Goal: Information Seeking & Learning: Check status

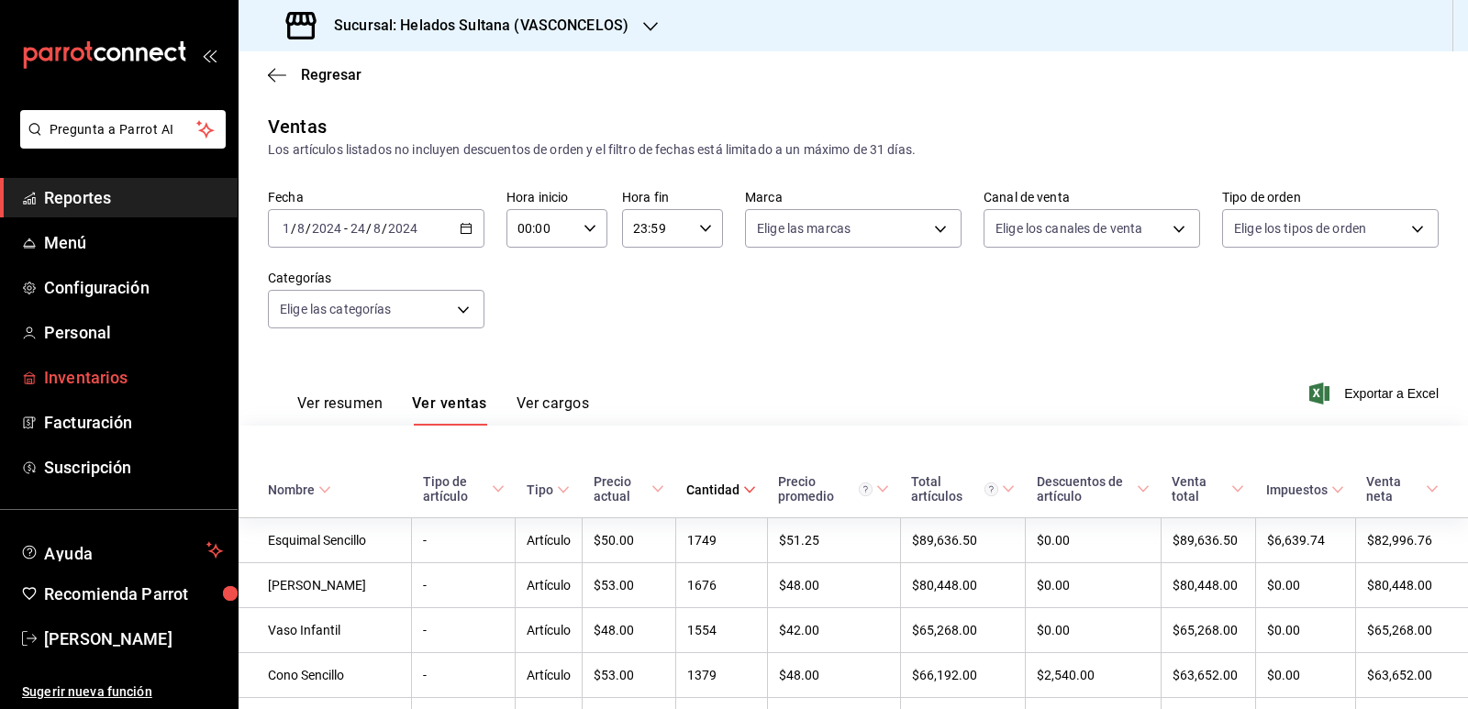
scroll to position [1685, 0]
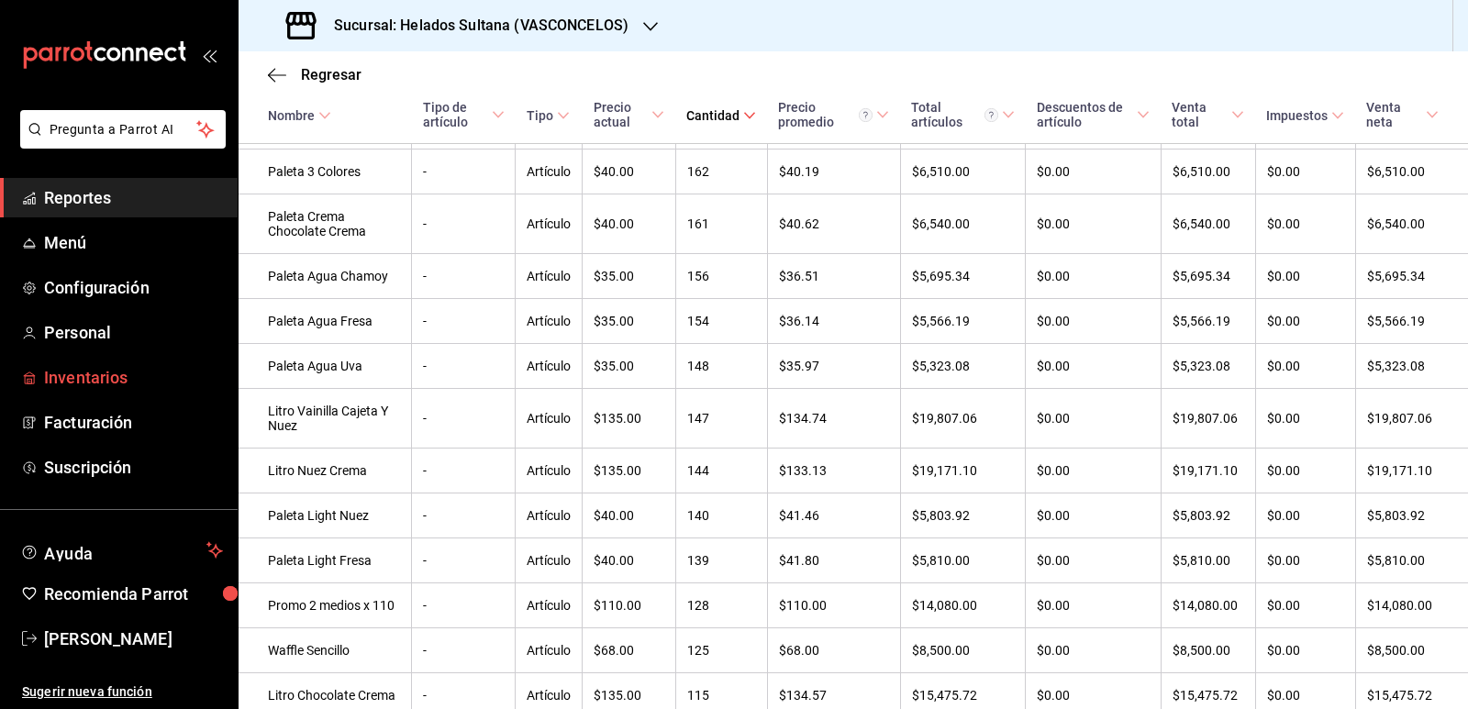
click at [64, 378] on span "Inventarios" at bounding box center [133, 377] width 179 height 25
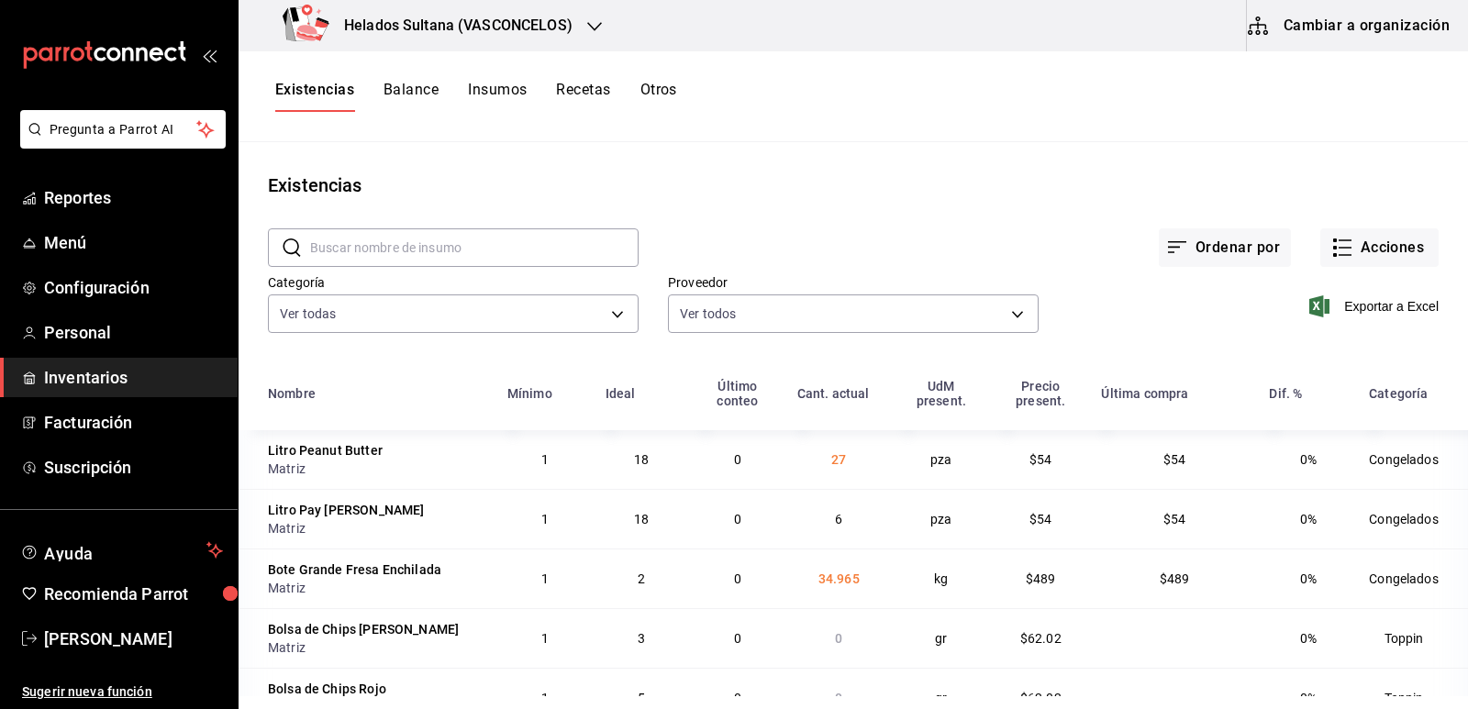
drag, startPoint x: 349, startPoint y: 255, endPoint x: 340, endPoint y: 254, distance: 9.2
click at [349, 255] on input "text" at bounding box center [474, 247] width 328 height 37
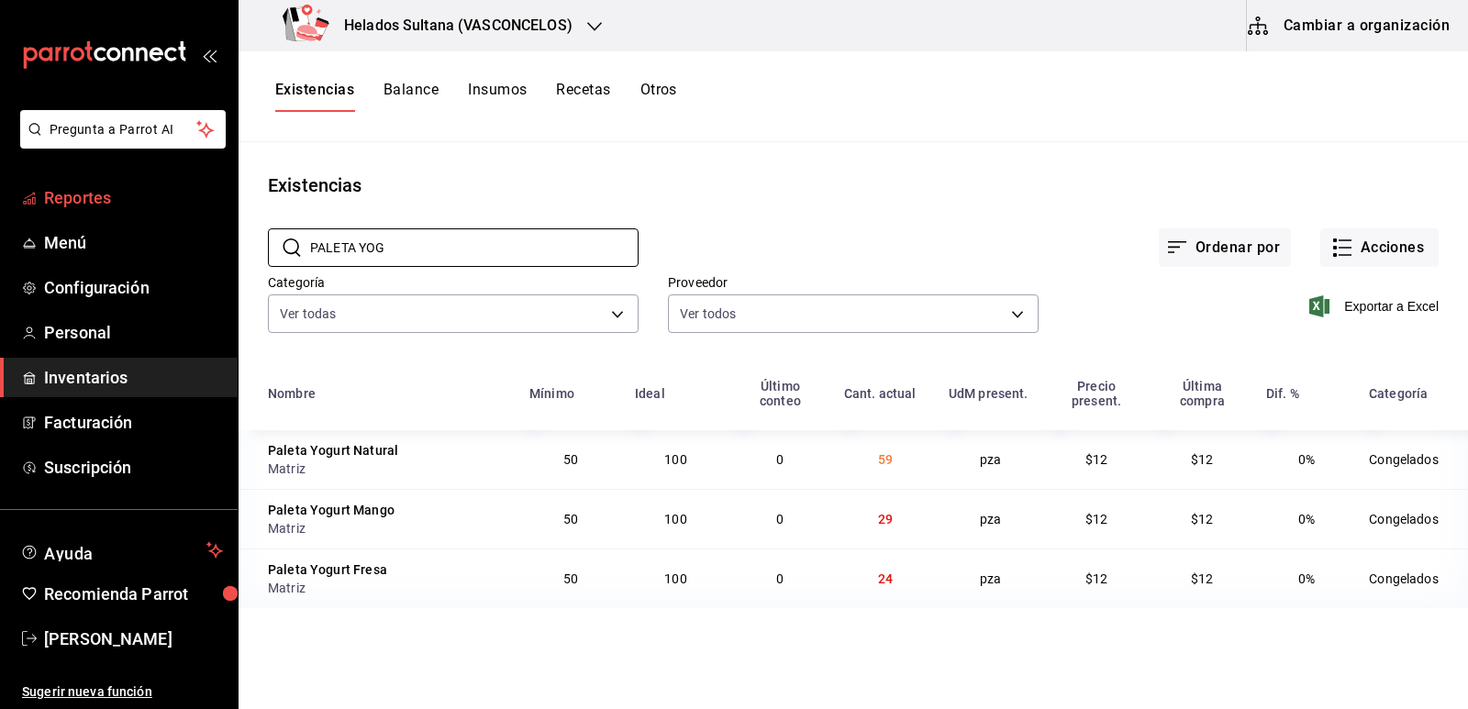
type input "PALETA YOG"
click at [77, 203] on span "Reportes" at bounding box center [133, 197] width 179 height 25
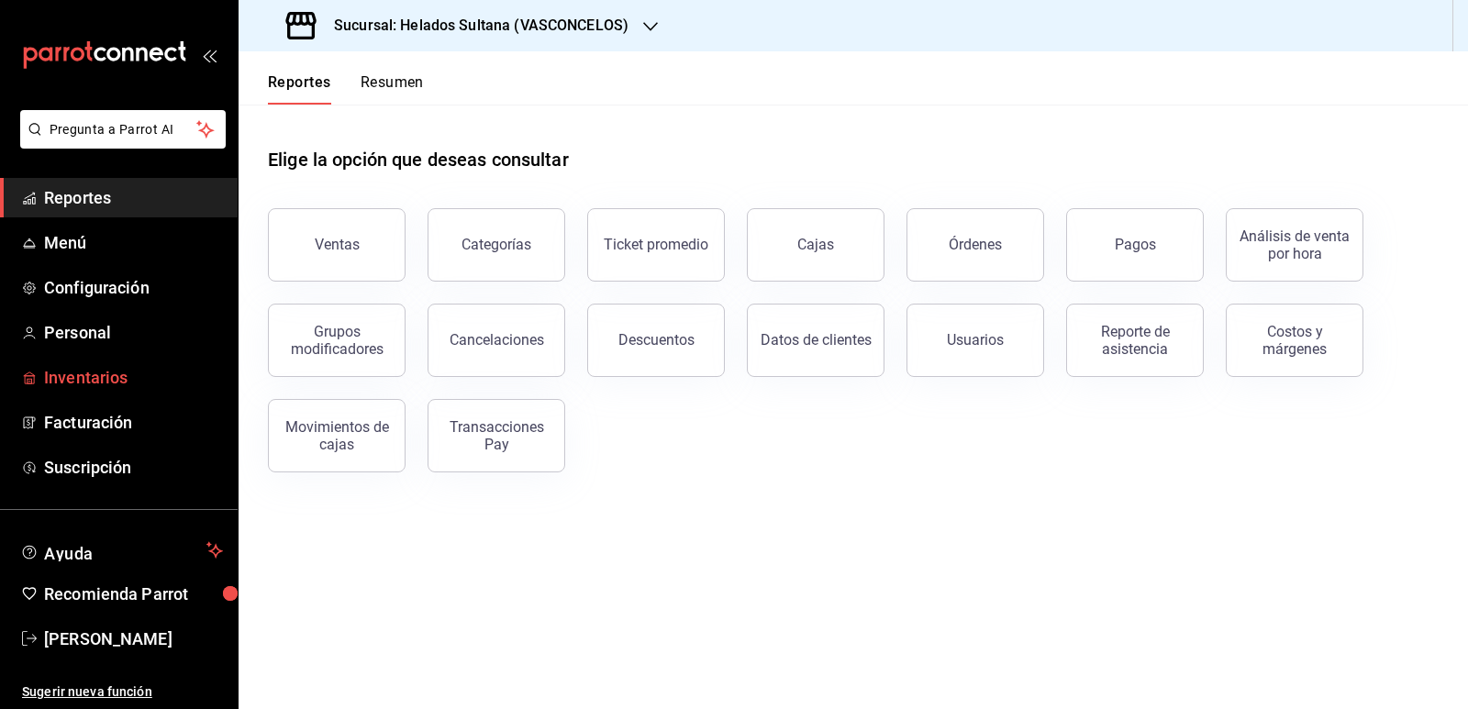
click at [104, 381] on span "Inventarios" at bounding box center [133, 377] width 179 height 25
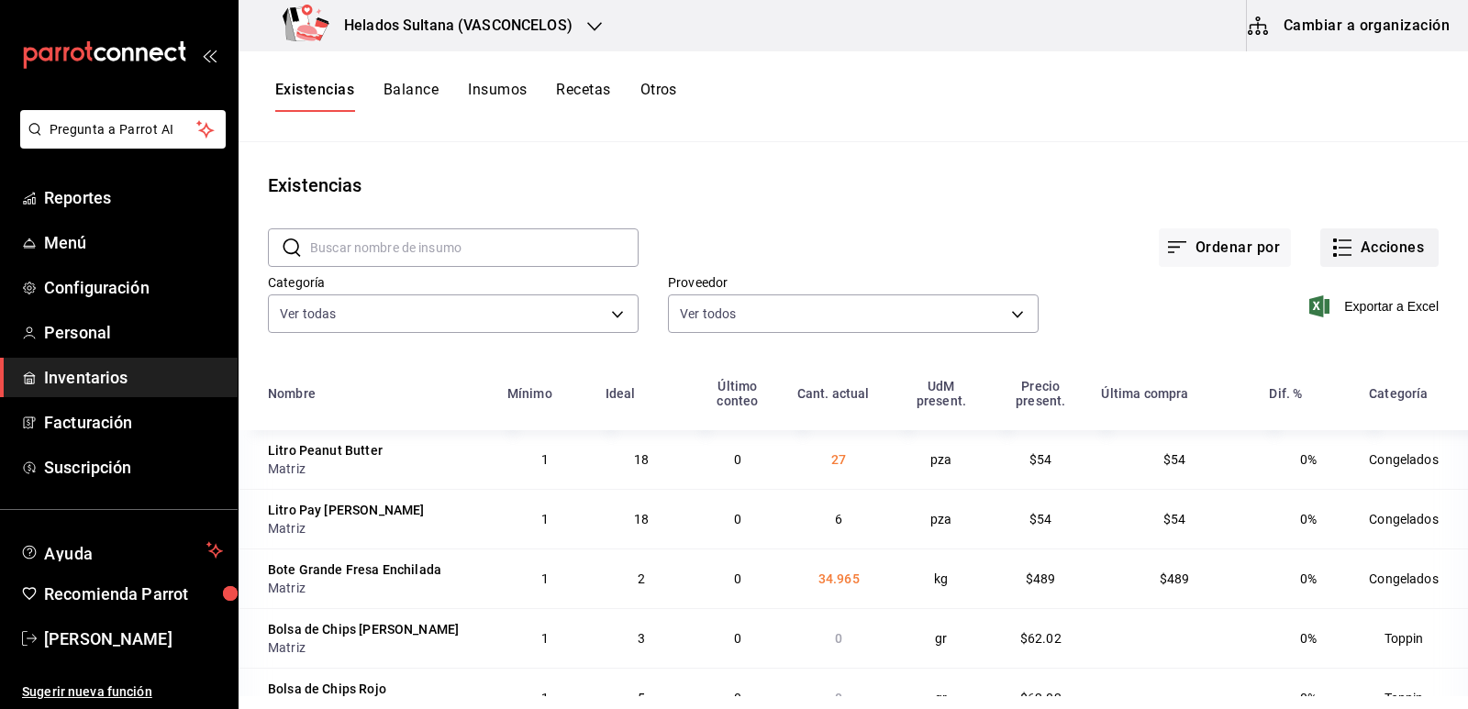
click at [1352, 249] on button "Acciones" at bounding box center [1379, 247] width 118 height 39
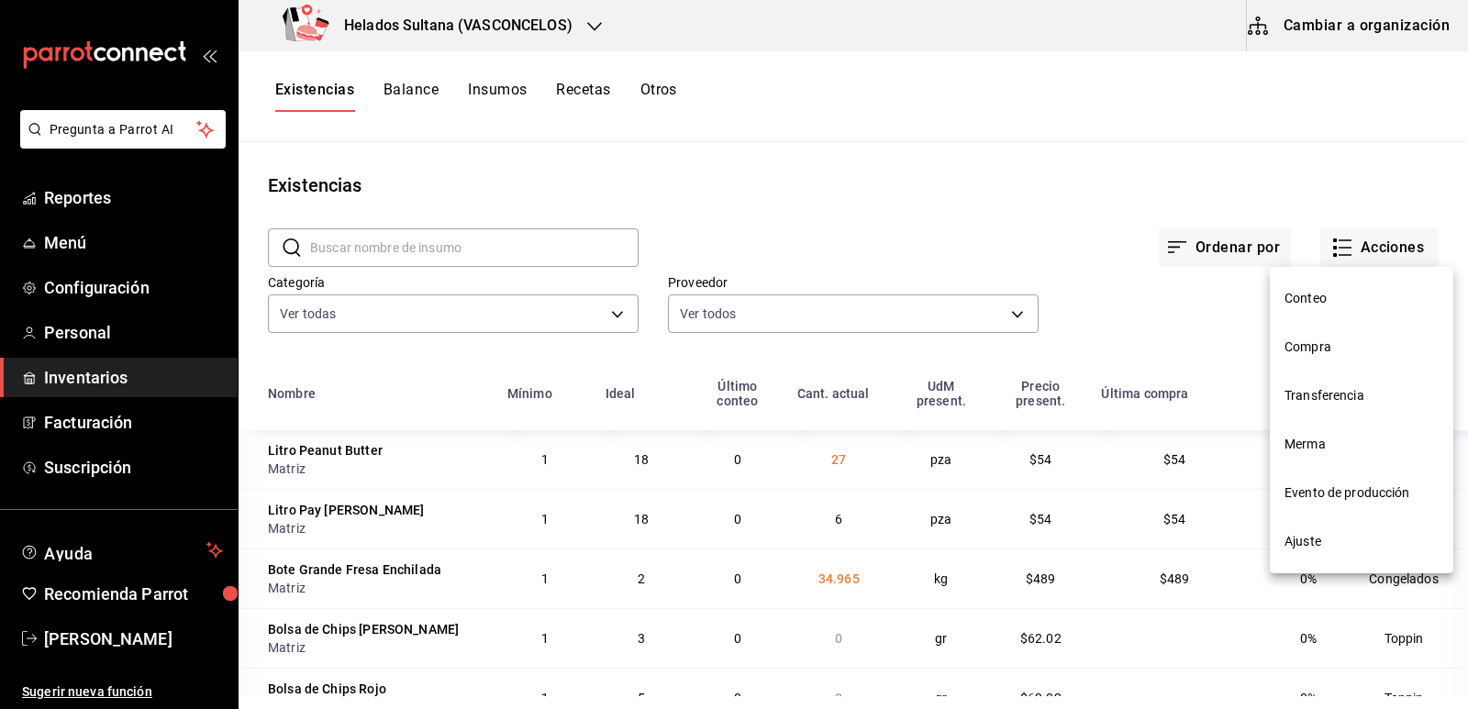
click at [1220, 252] on div at bounding box center [734, 354] width 1468 height 709
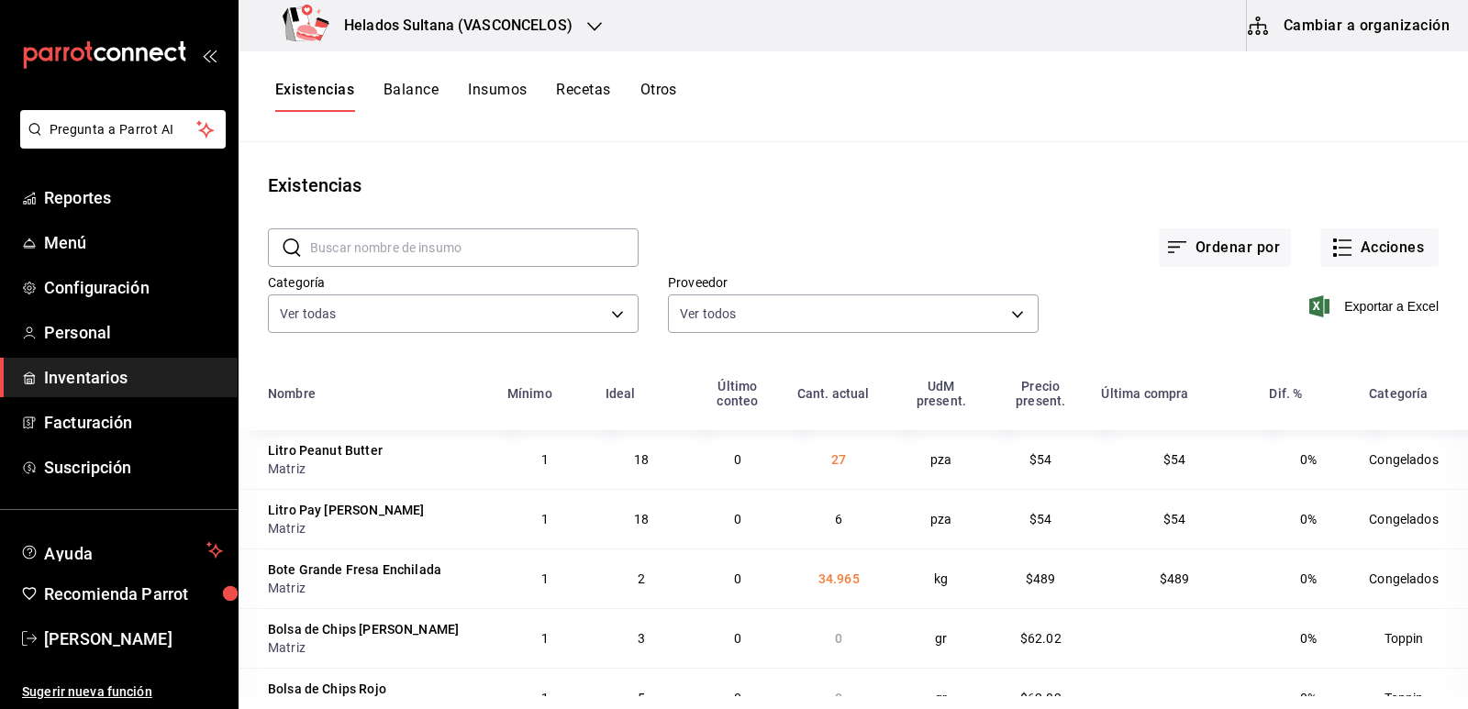
click at [1220, 252] on button "Ordenar por" at bounding box center [1225, 247] width 132 height 39
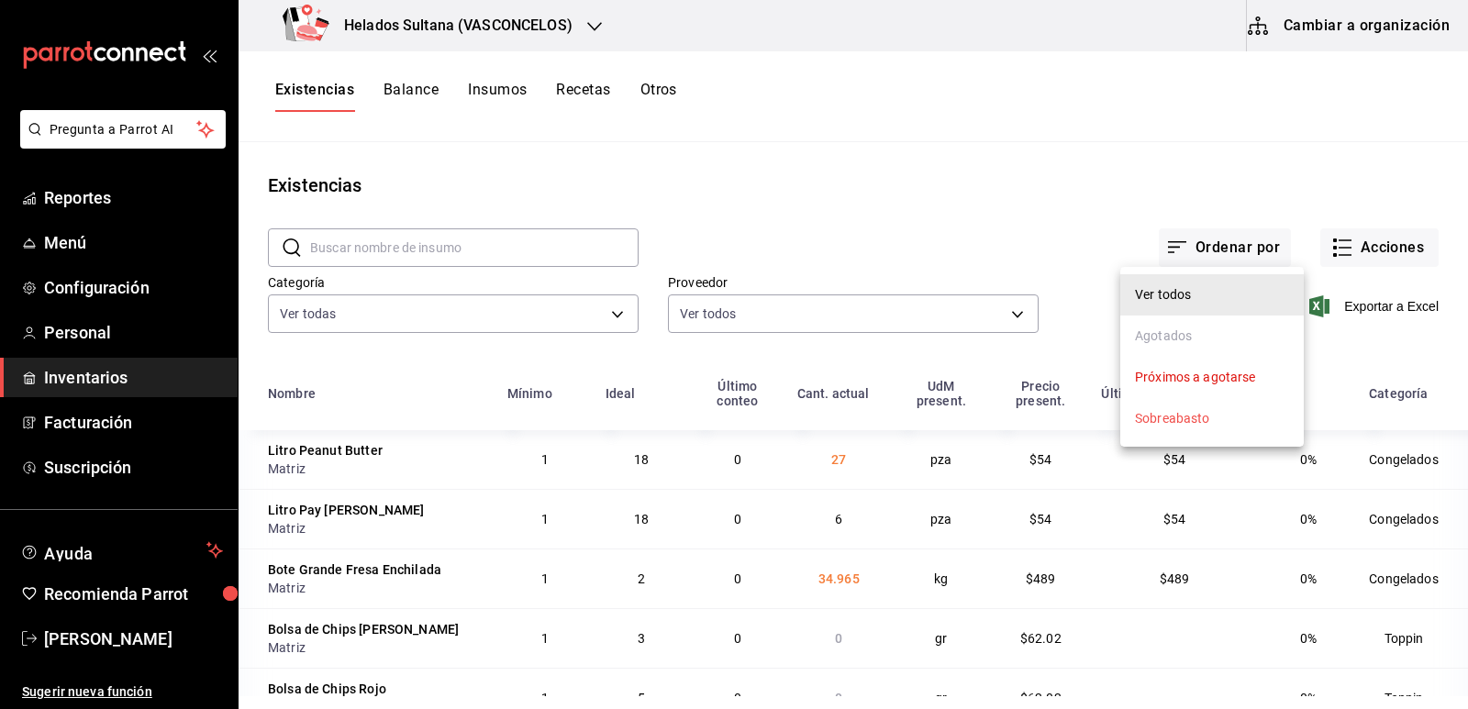
click at [1183, 341] on div "Agotados" at bounding box center [1163, 336] width 57 height 19
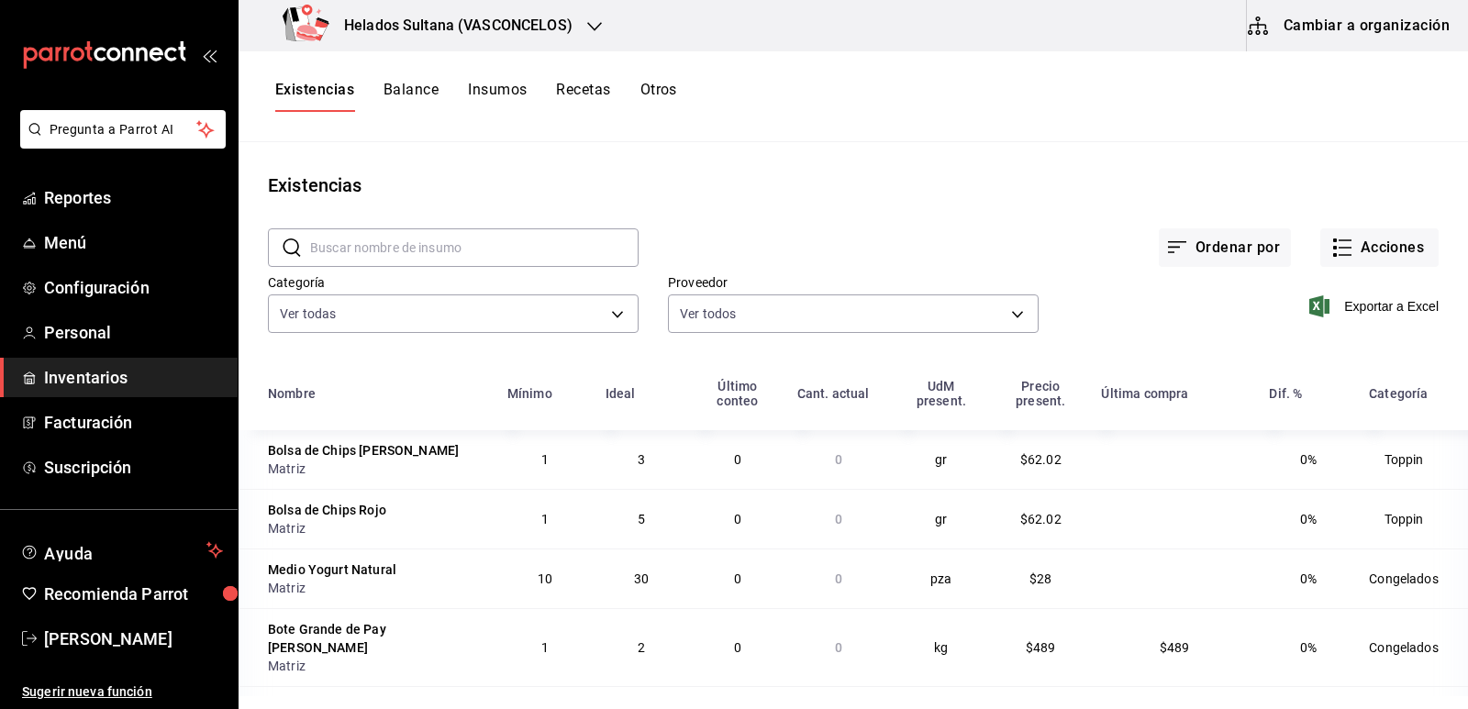
click at [1061, 207] on div "Ordenar por Acciones" at bounding box center [1038, 233] width 800 height 68
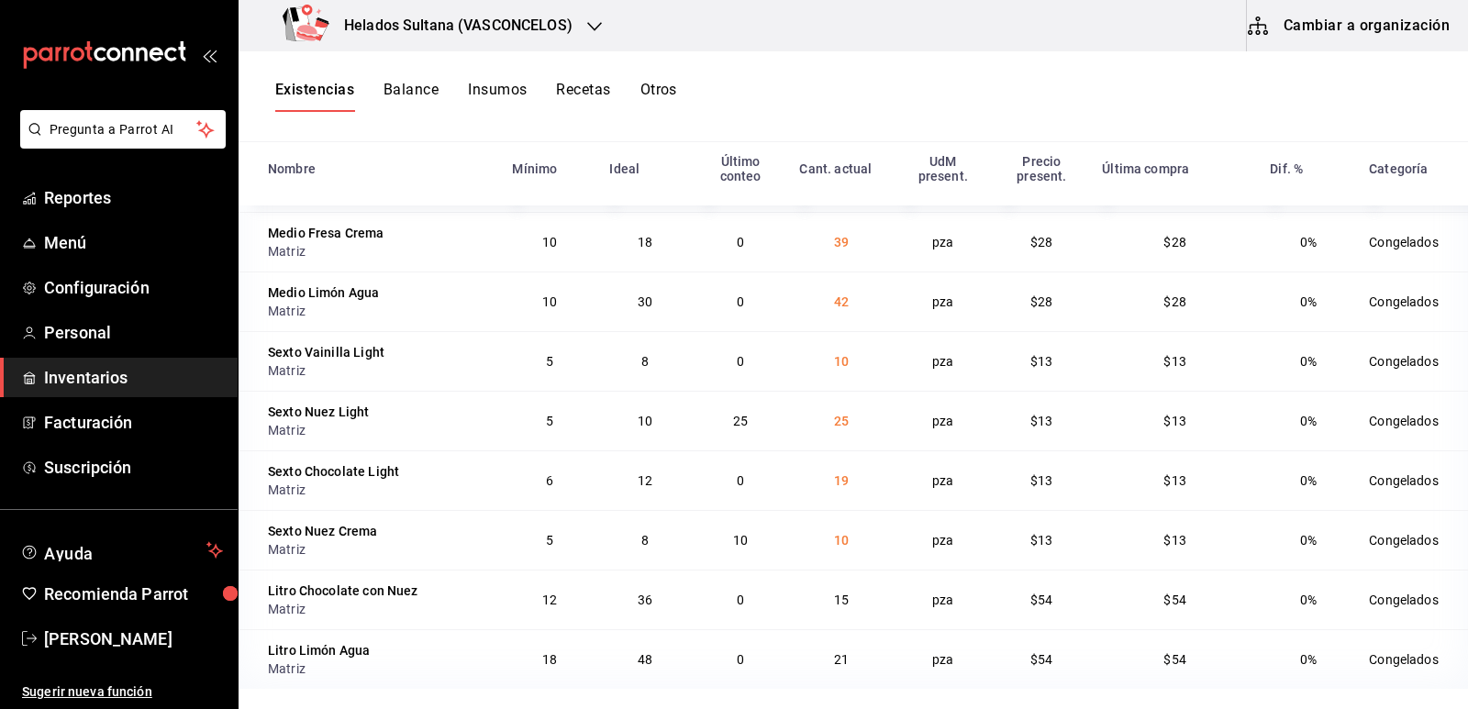
scroll to position [10649, 0]
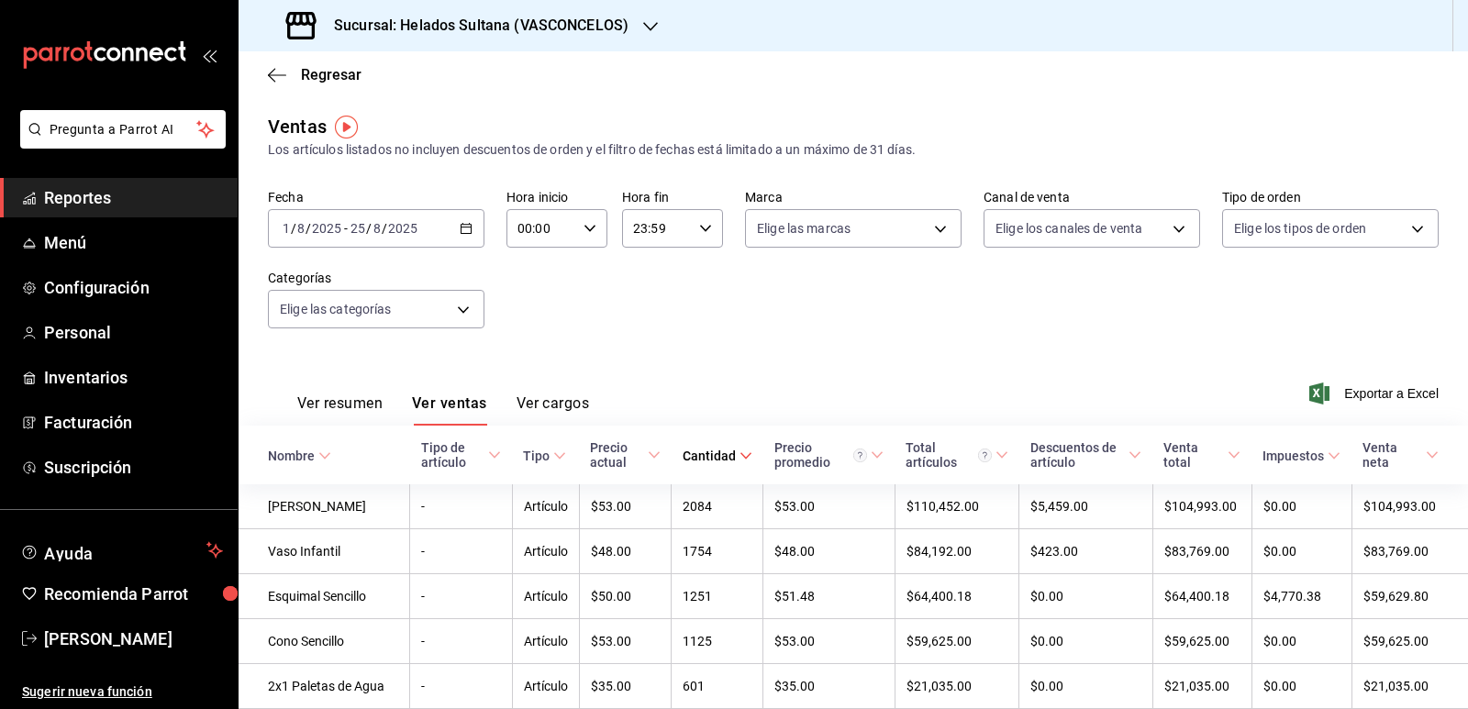
click at [461, 227] on \(Stroke\) "button" at bounding box center [466, 227] width 10 height 1
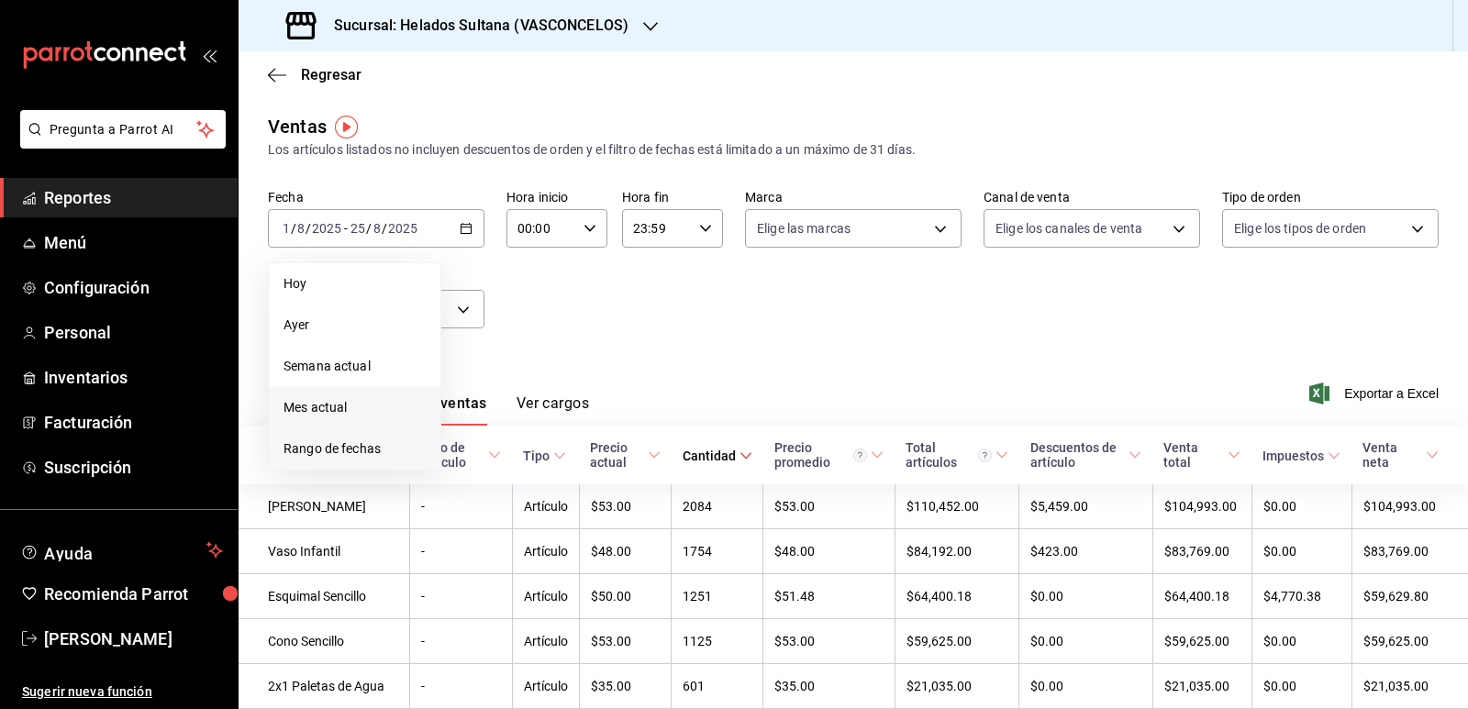
click at [386, 447] on span "Rango de fechas" at bounding box center [354, 448] width 142 height 19
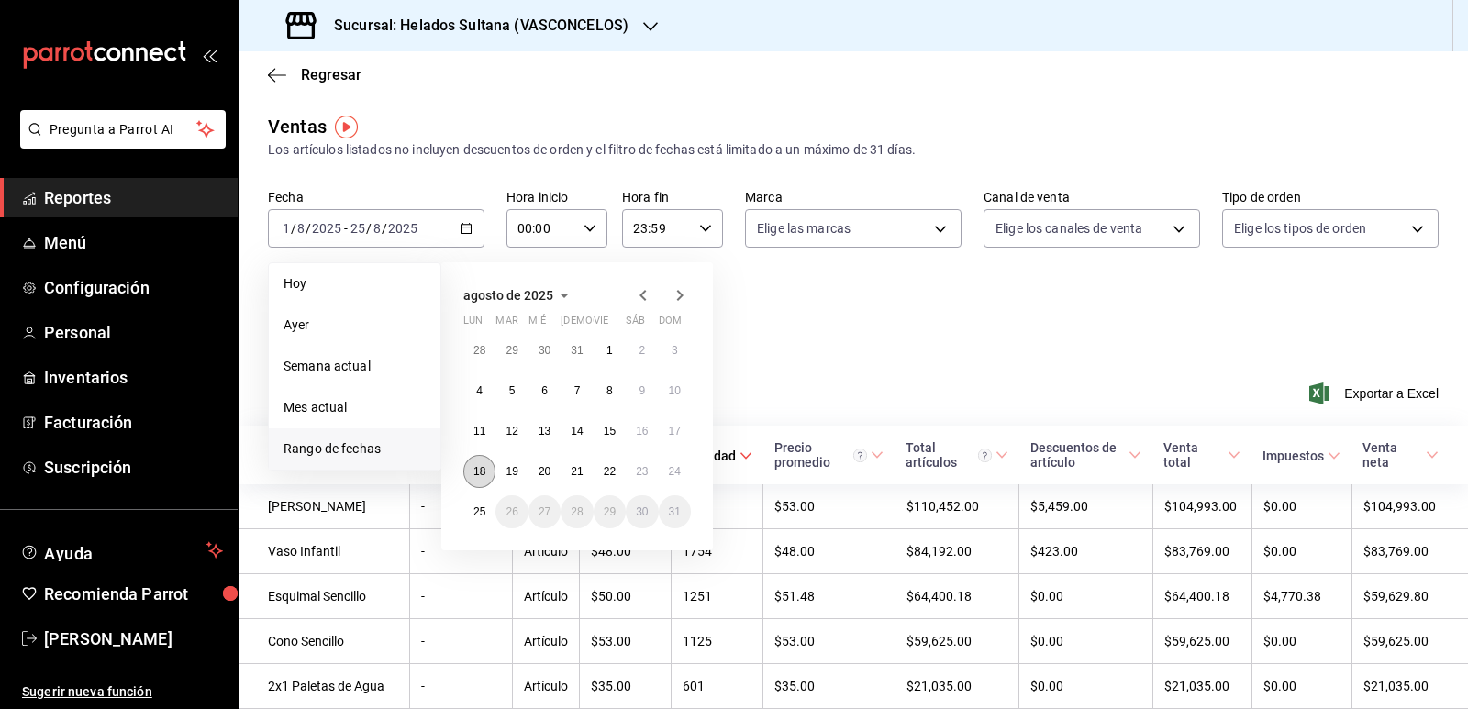
click at [488, 473] on button "18" at bounding box center [479, 471] width 32 height 33
click at [616, 468] on abbr "22" at bounding box center [610, 471] width 12 height 13
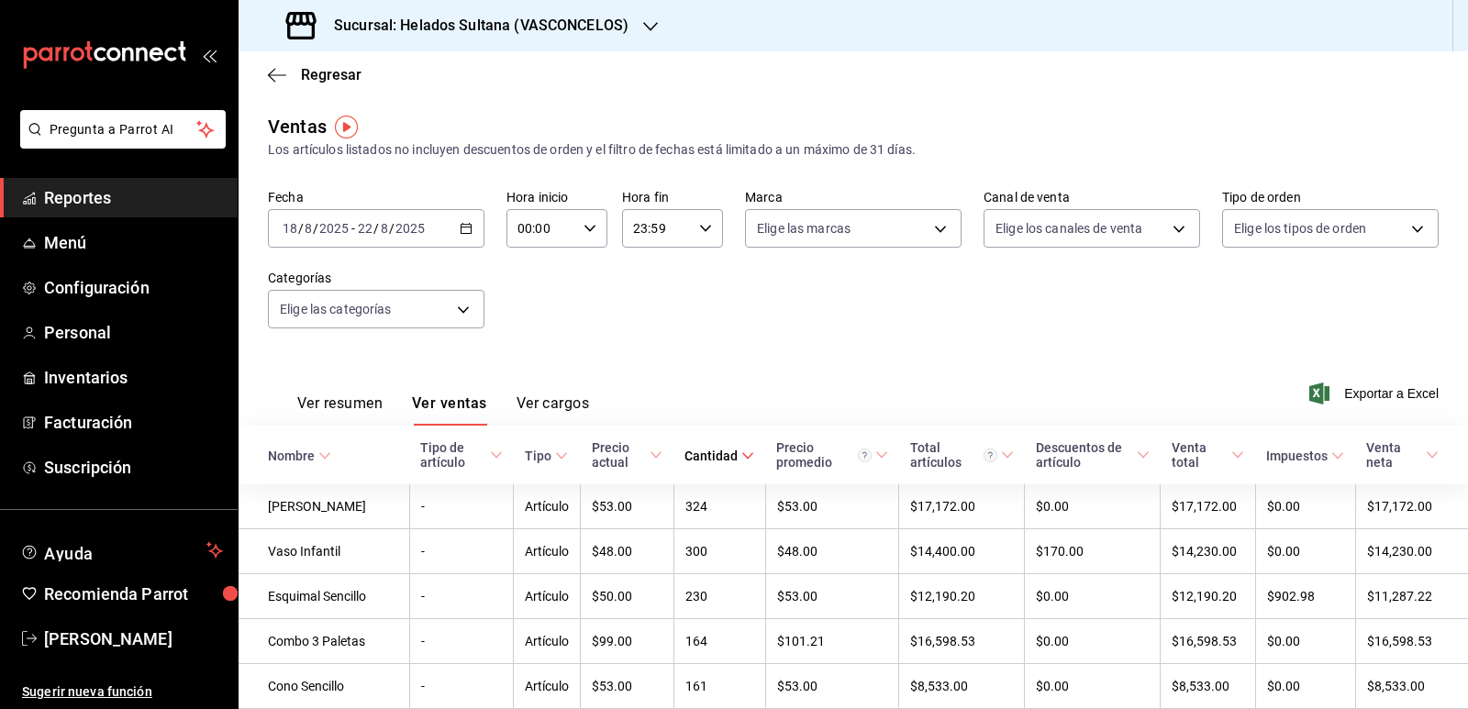
click at [742, 456] on \(Stroke\) at bounding box center [747, 455] width 11 height 6
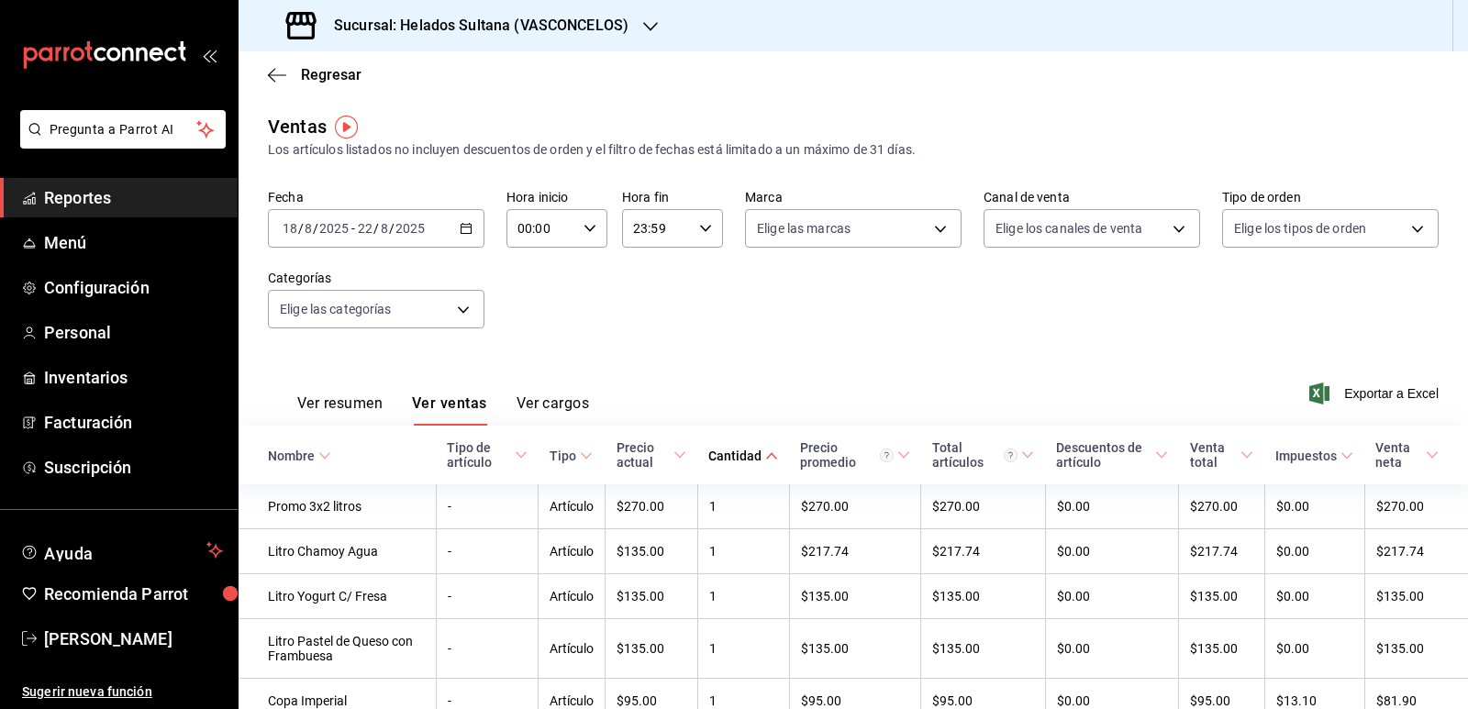
click at [766, 454] on \(Stroke\) at bounding box center [771, 455] width 11 height 6
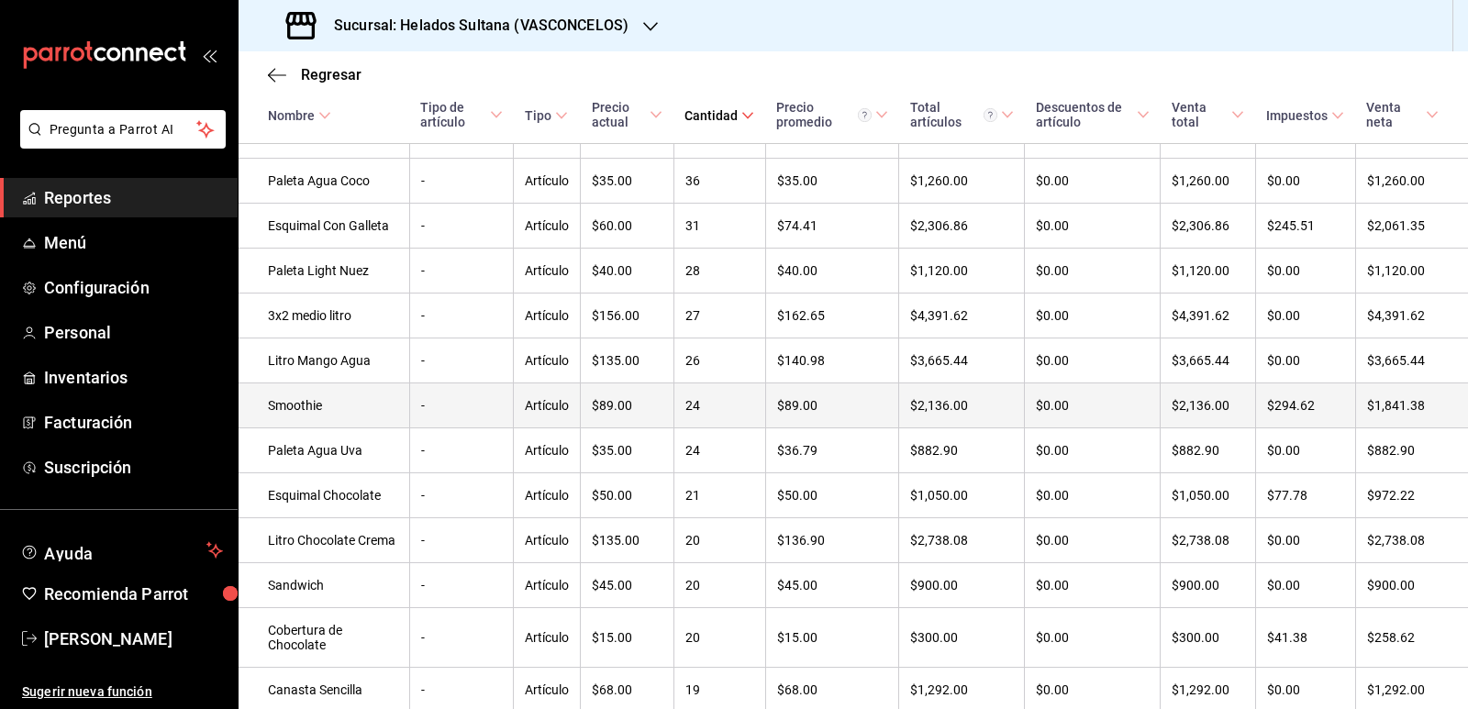
scroll to position [1132, 0]
